Goal: Entertainment & Leisure: Consume media (video, audio)

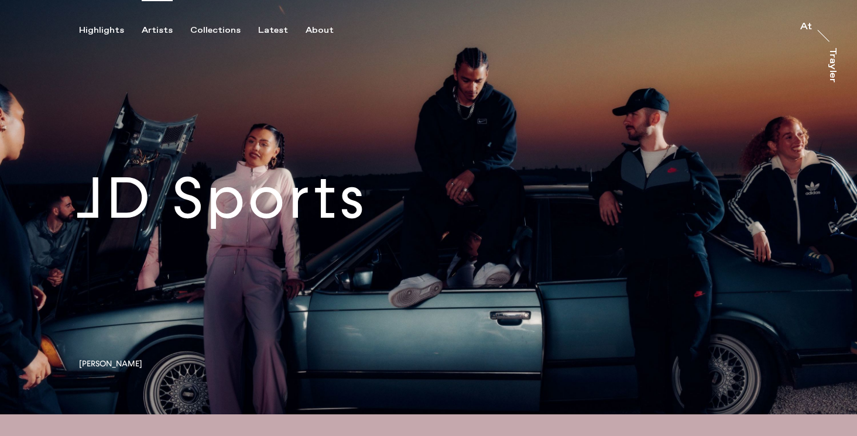
click at [163, 27] on div "Artists" at bounding box center [157, 30] width 31 height 11
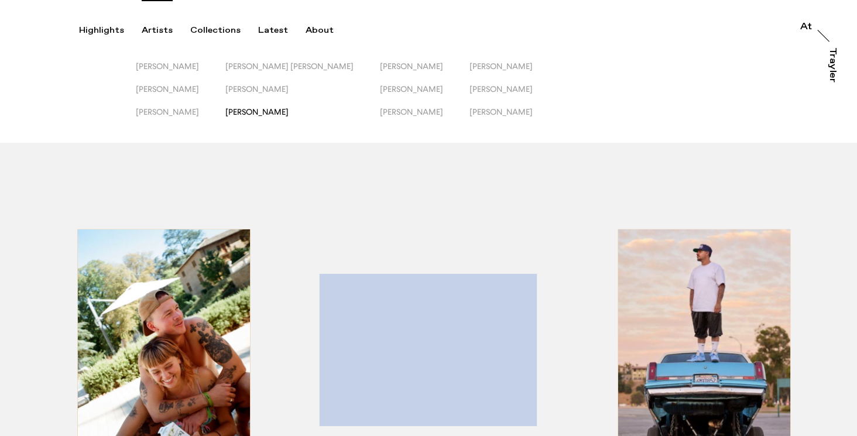
click at [262, 108] on span "[PERSON_NAME]" at bounding box center [256, 111] width 63 height 9
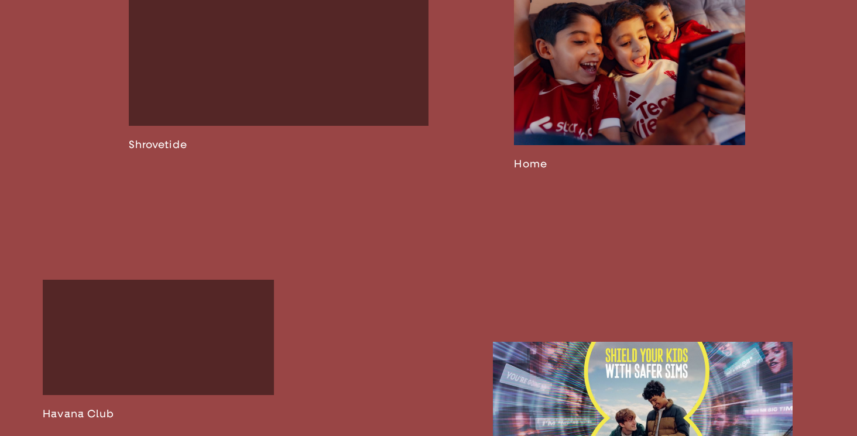
scroll to position [1896, 0]
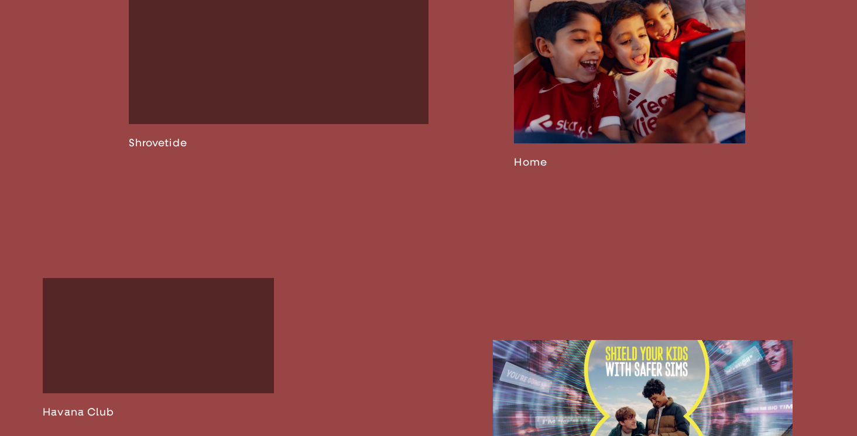
click at [331, 118] on link at bounding box center [279, 61] width 300 height 175
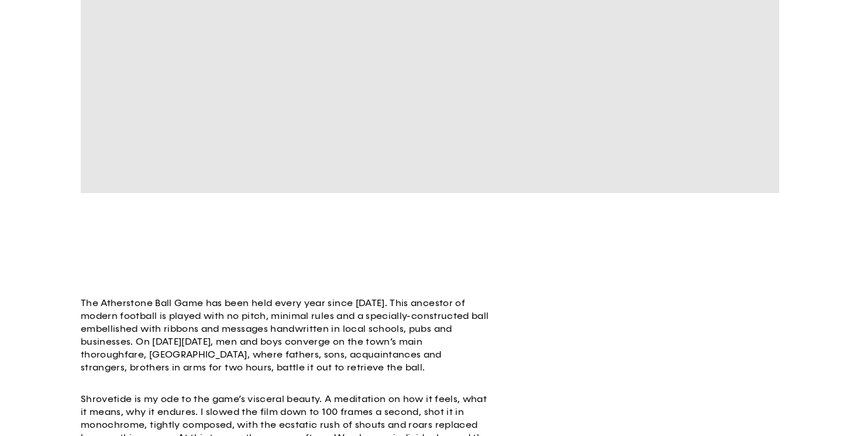
scroll to position [573, 0]
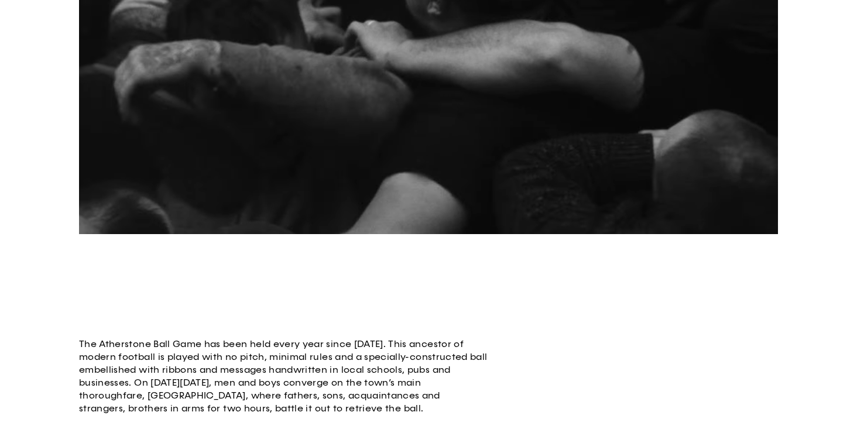
click at [390, 150] on video at bounding box center [428, 37] width 699 height 393
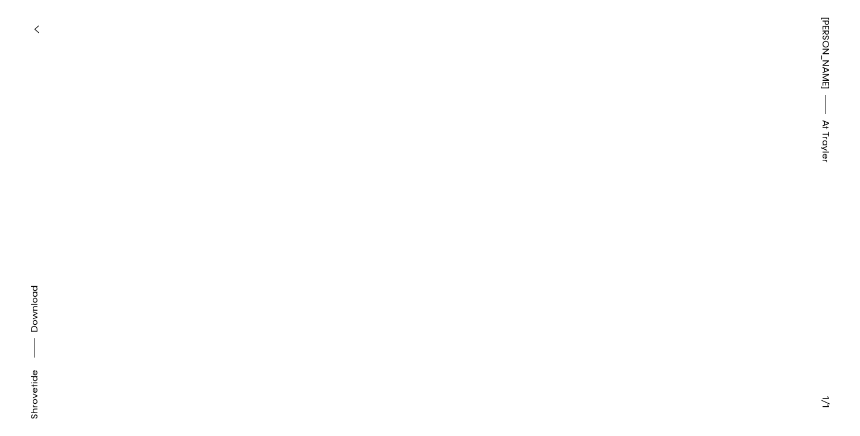
click at [39, 30] on button "button" at bounding box center [36, 29] width 26 height 26
